Goal: Information Seeking & Learning: Find specific fact

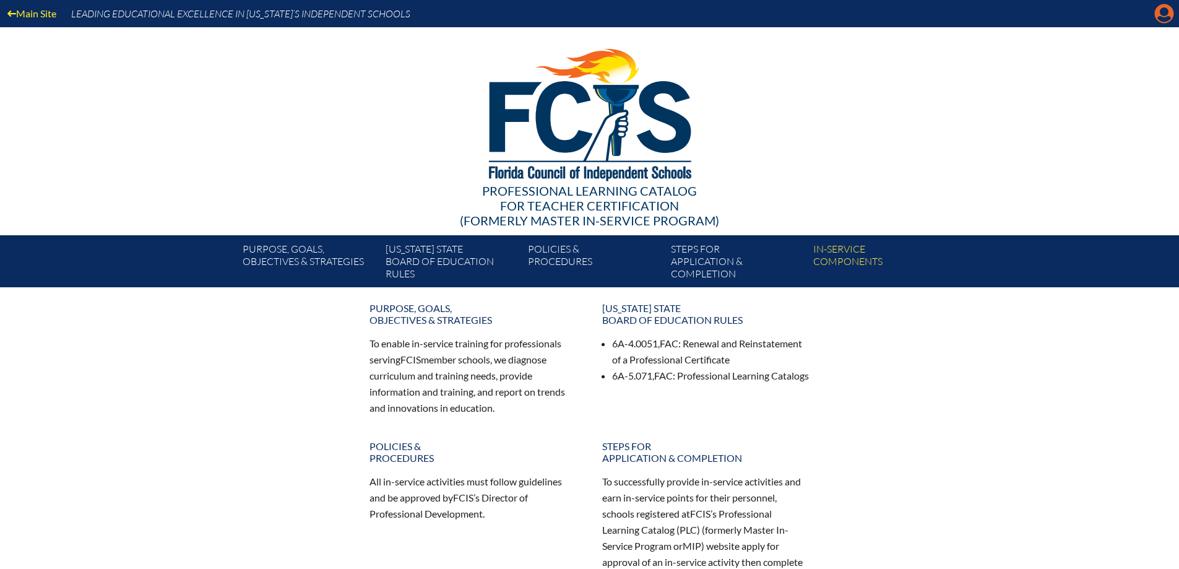
click at [1163, 17] on icon at bounding box center [1163, 13] width 19 height 19
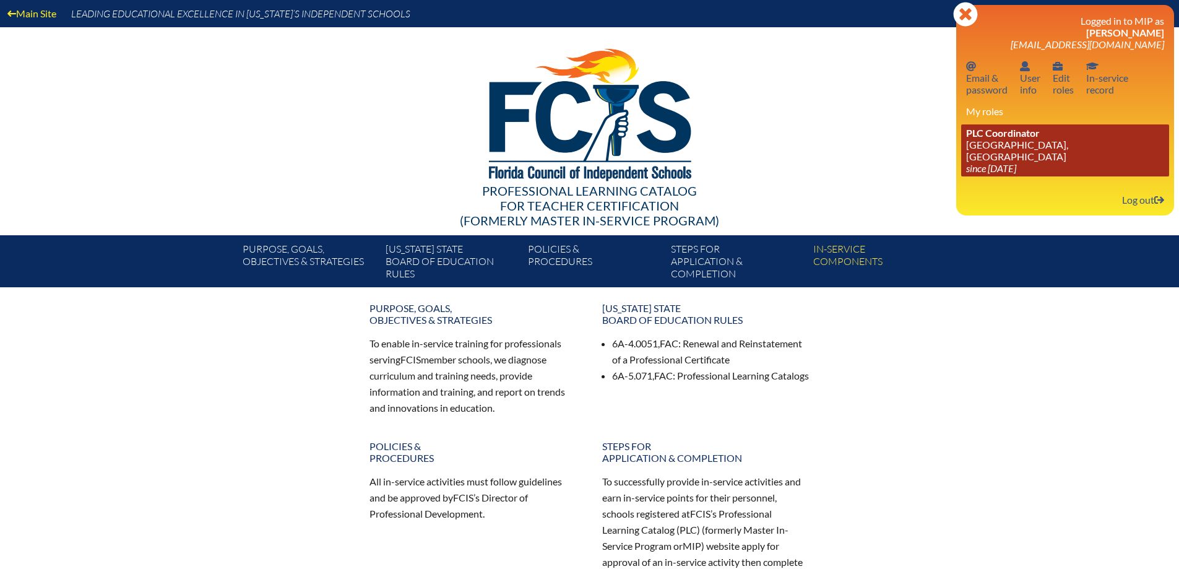
click at [1018, 157] on link "PLC Coordinator St. Mark’s Episcopal School, Palm Beach Gardens since 2023 Jun …" at bounding box center [1065, 150] width 208 height 52
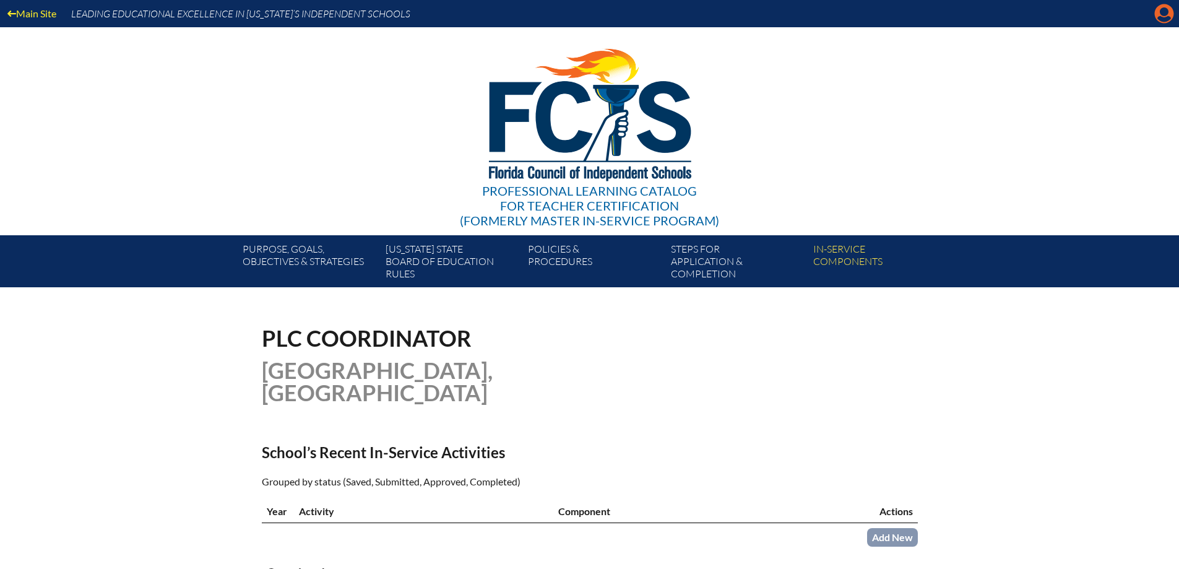
click at [1163, 22] on icon at bounding box center [1163, 13] width 19 height 19
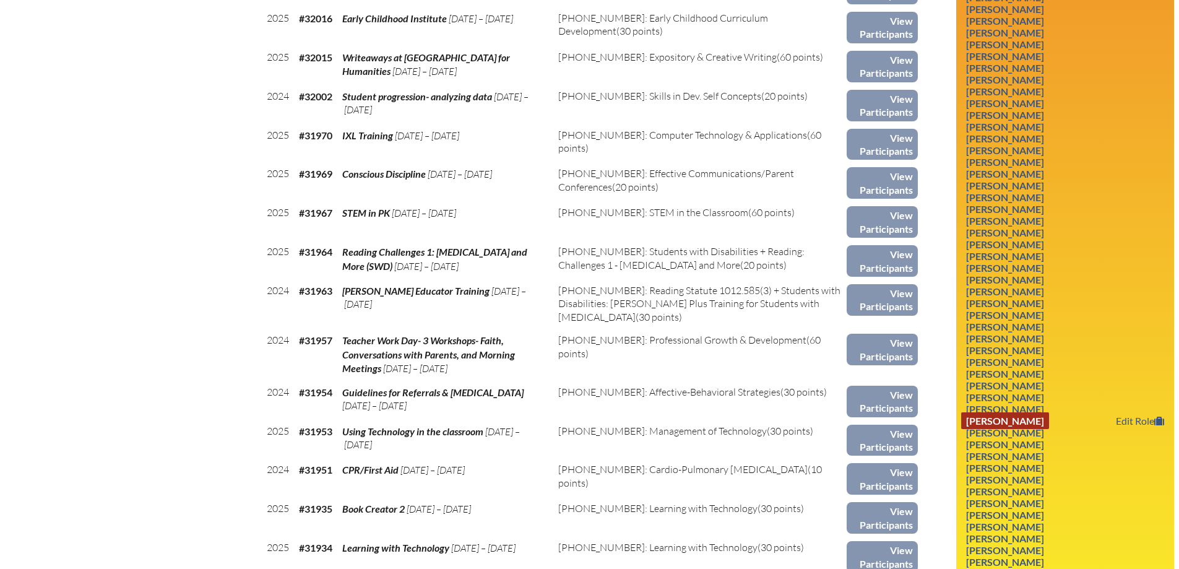
scroll to position [742, 0]
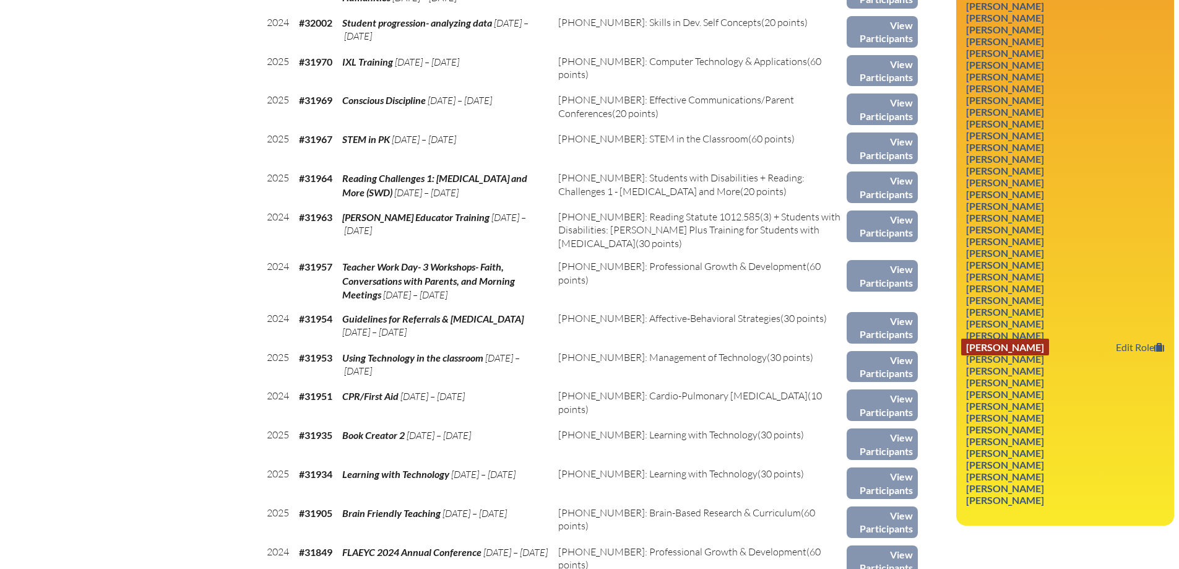
click at [1021, 348] on link "[PERSON_NAME]" at bounding box center [1005, 346] width 88 height 17
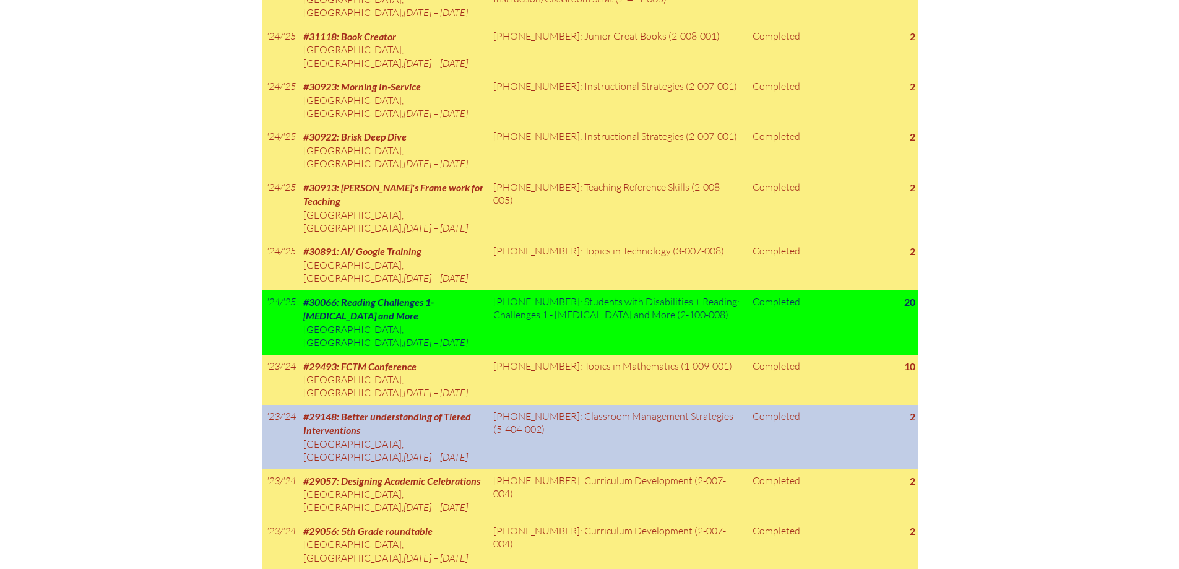
scroll to position [1176, 0]
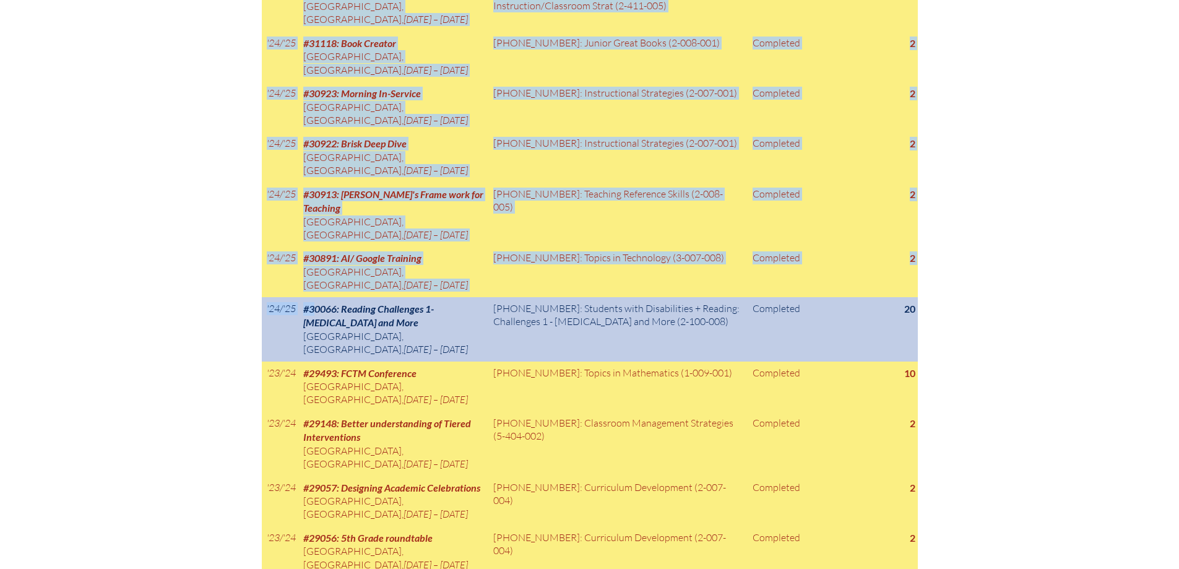
drag, startPoint x: 269, startPoint y: 266, endPoint x: 315, endPoint y: 270, distance: 46.6
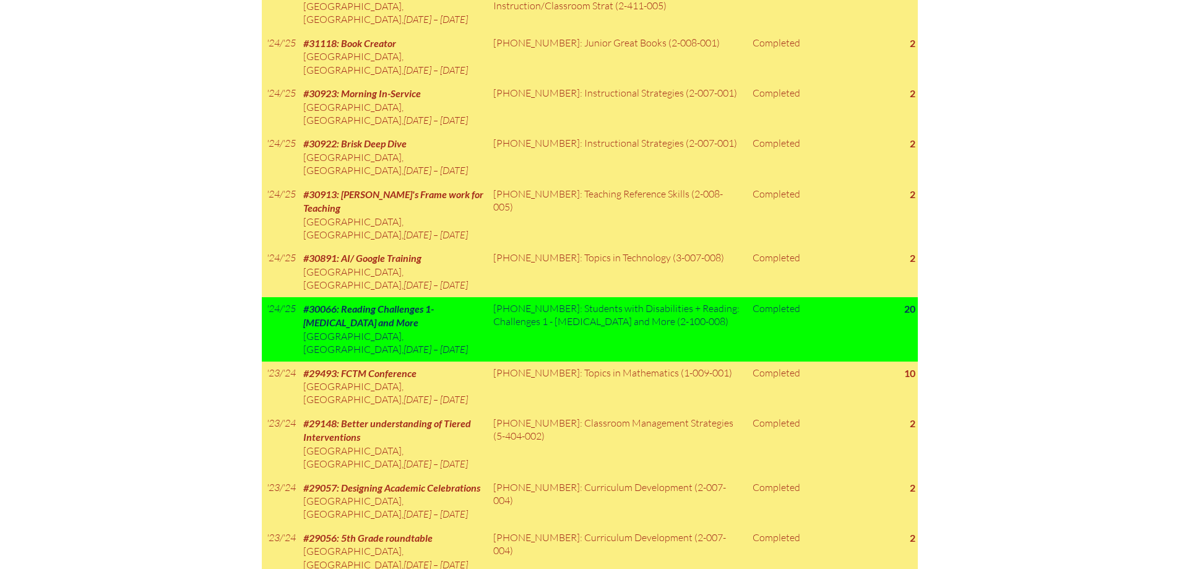
drag, startPoint x: 1143, startPoint y: 479, endPoint x: 1092, endPoint y: 466, distance: 53.1
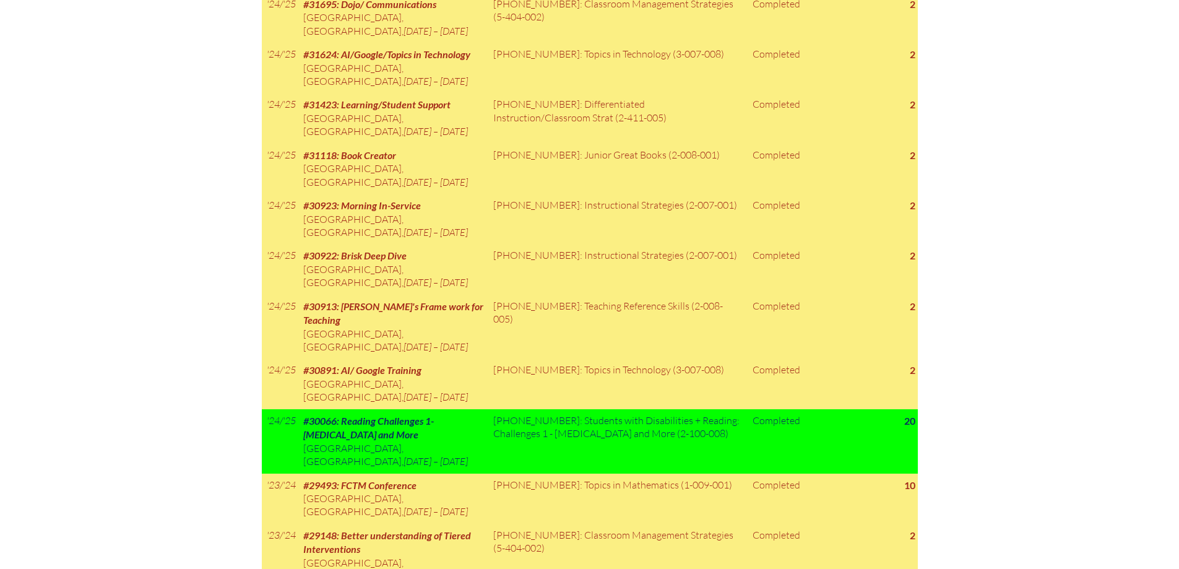
scroll to position [1052, 0]
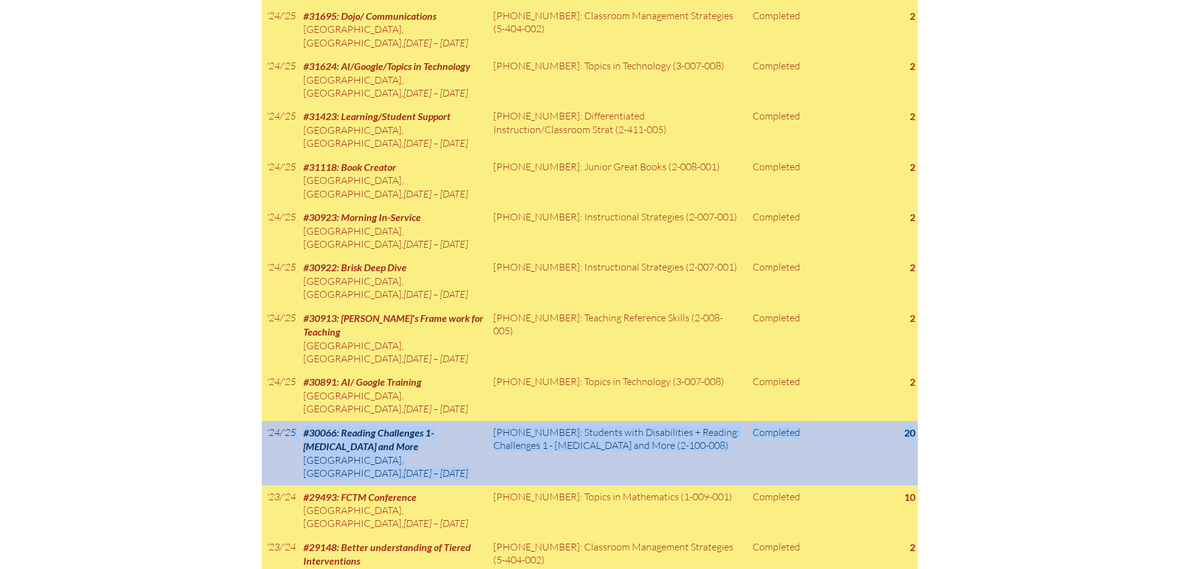
drag, startPoint x: 268, startPoint y: 394, endPoint x: 914, endPoint y: 392, distance: 645.9
click at [914, 421] on tr "'24/'25 #30066: Reading Challenges 1- Dyslexia and More St. Mark’s Episcopal Sc…" at bounding box center [590, 453] width 656 height 64
copy tr "24/'25 #30066: Reading Challenges 1- Dyslexia and More St. Mark’s Episcopal Sch…"
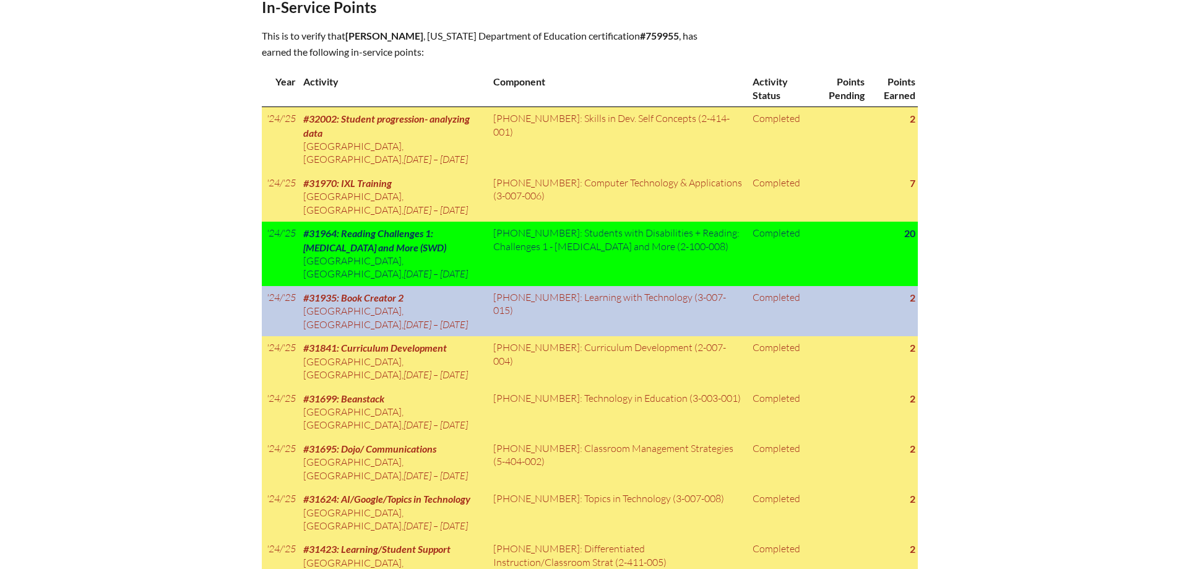
scroll to position [619, 0]
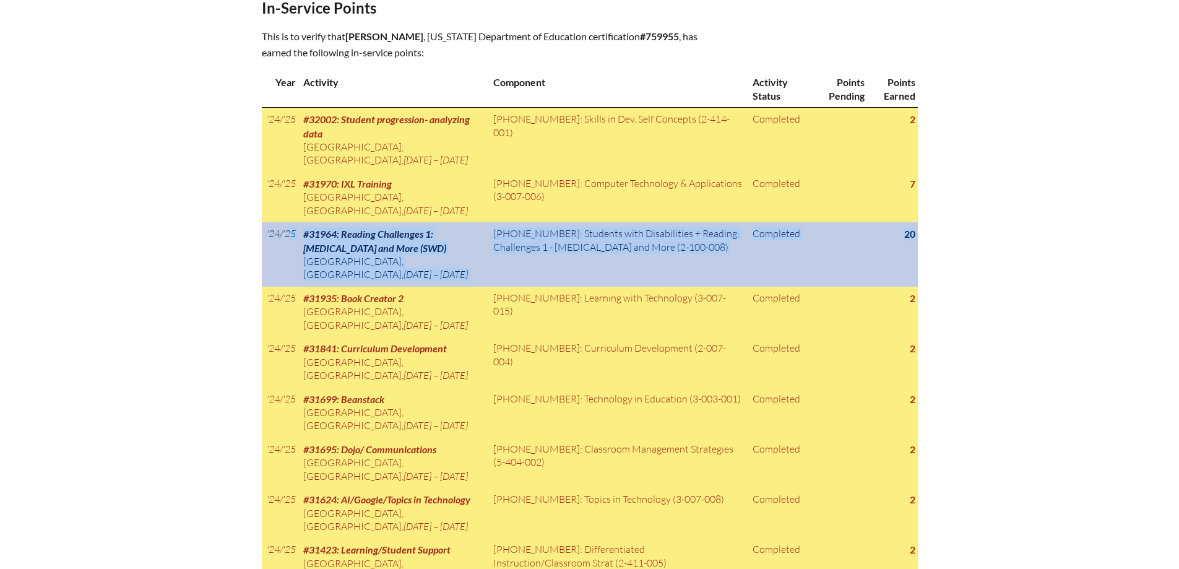
drag, startPoint x: 269, startPoint y: 220, endPoint x: 912, endPoint y: 226, distance: 643.5
click at [912, 226] on tr "'24/'25 #31964: Reading Challenges 1: Dyslexia and More (SWD) St. Mark’s Episco…" at bounding box center [590, 254] width 656 height 64
copy tr "24/'25 #31964: Reading Challenges 1: Dyslexia and More (SWD) St. Mark’s Episcop…"
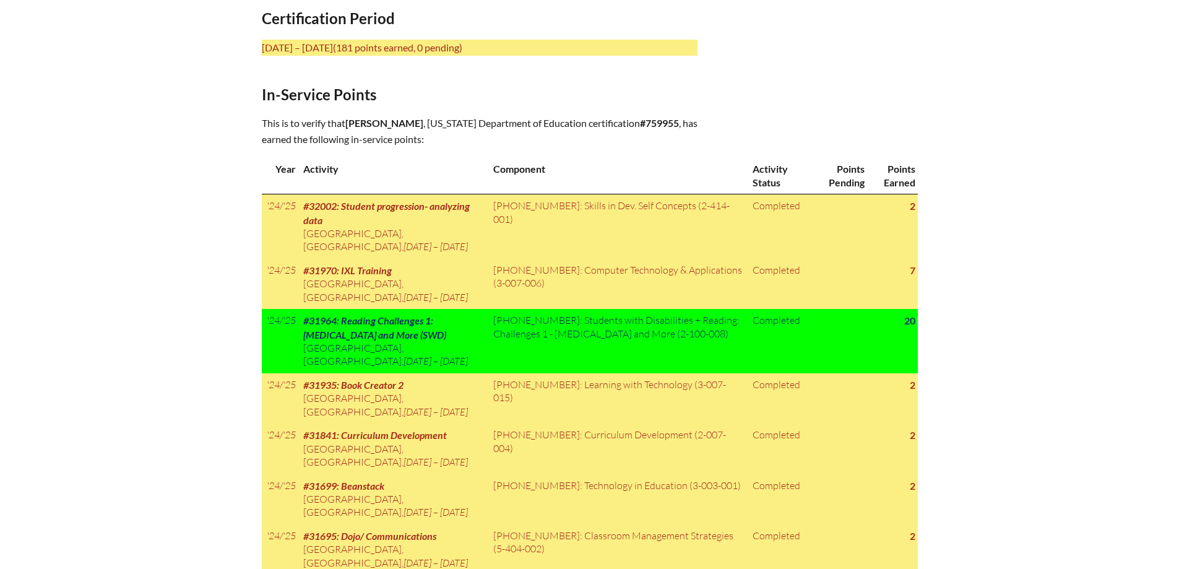
scroll to position [591, 0]
